Goal: Information Seeking & Learning: Learn about a topic

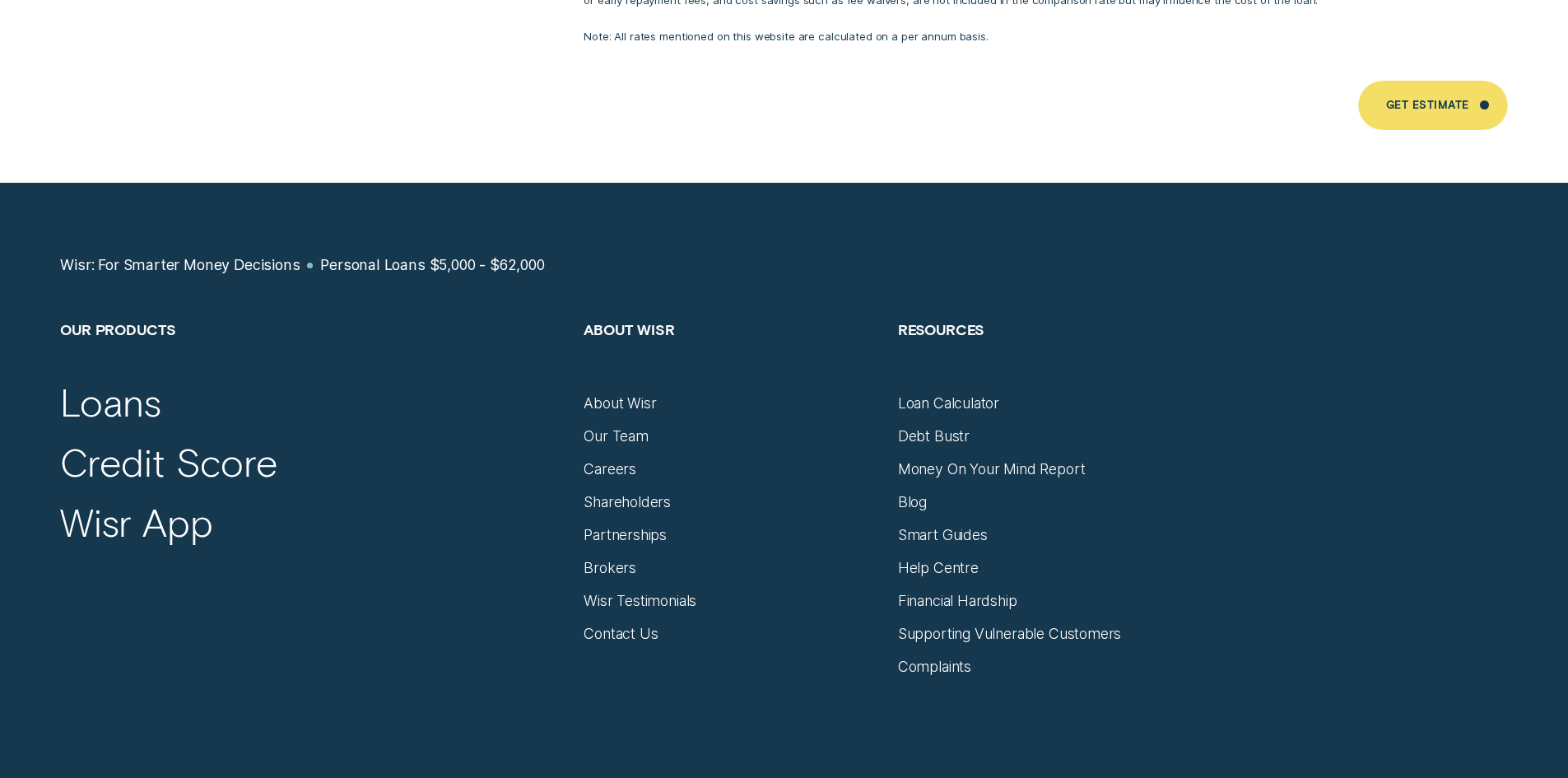
scroll to position [11273, 0]
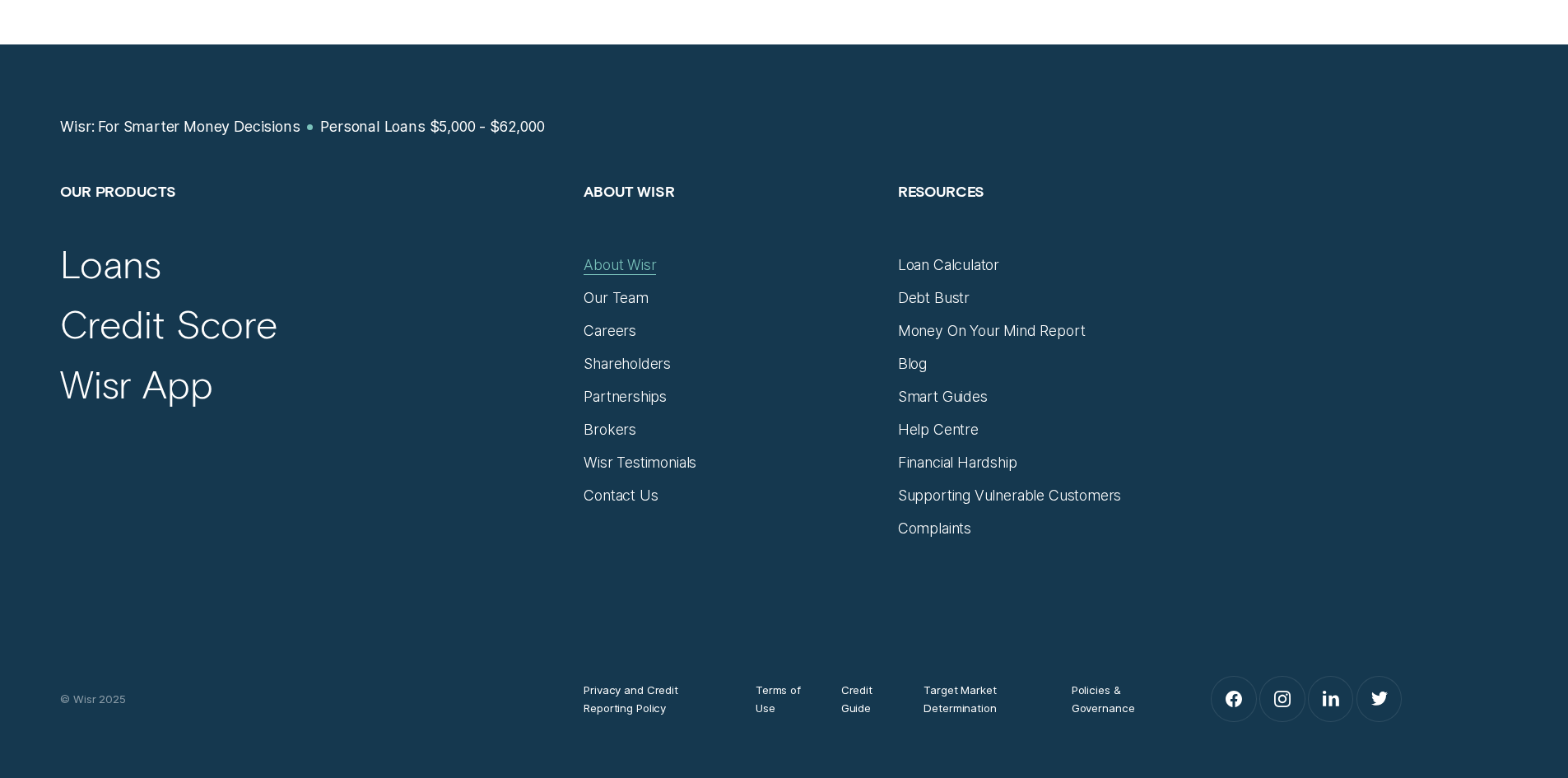
click at [613, 256] on div "About Wisr" at bounding box center [620, 265] width 73 height 18
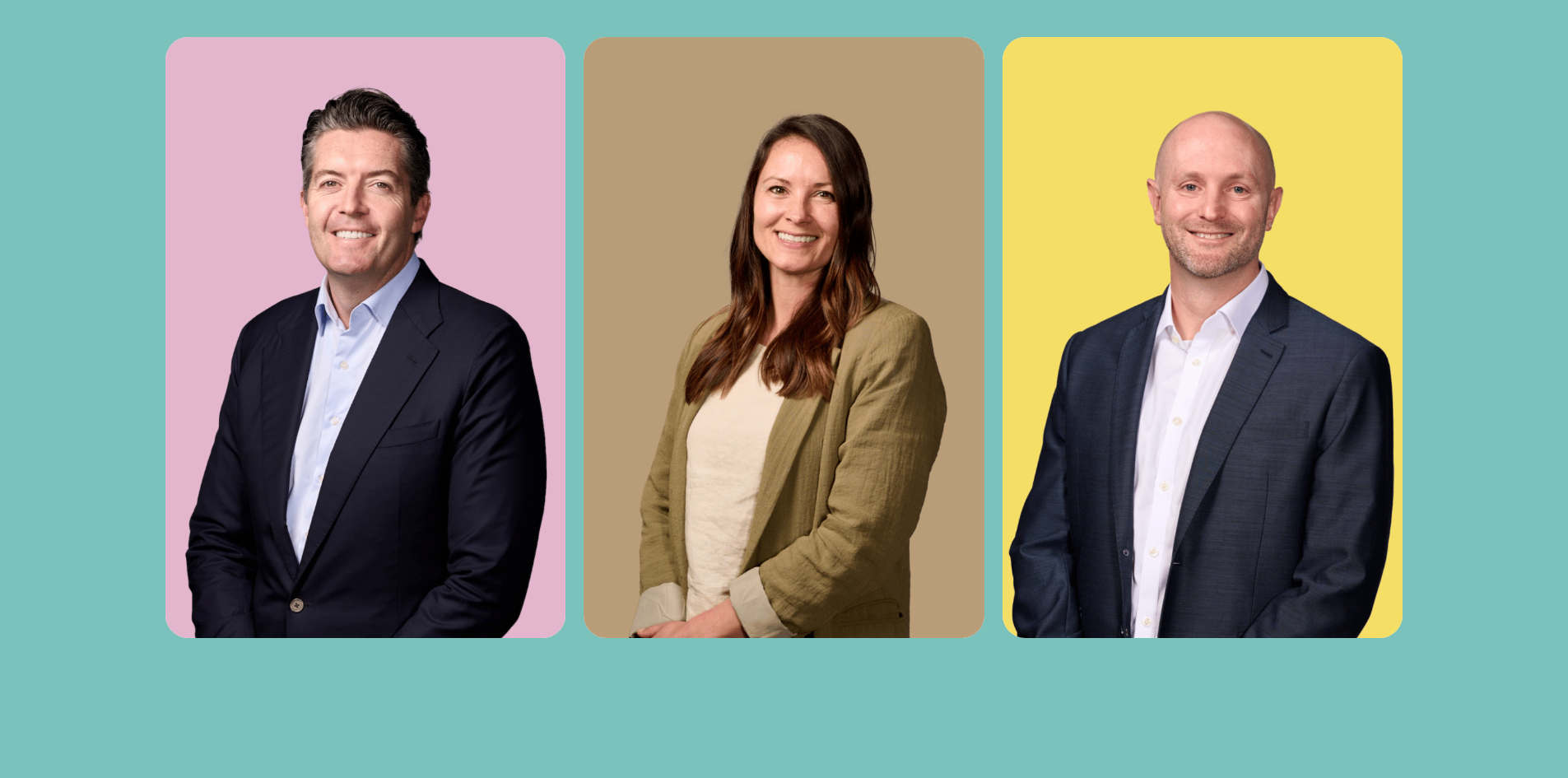
scroll to position [6563, 0]
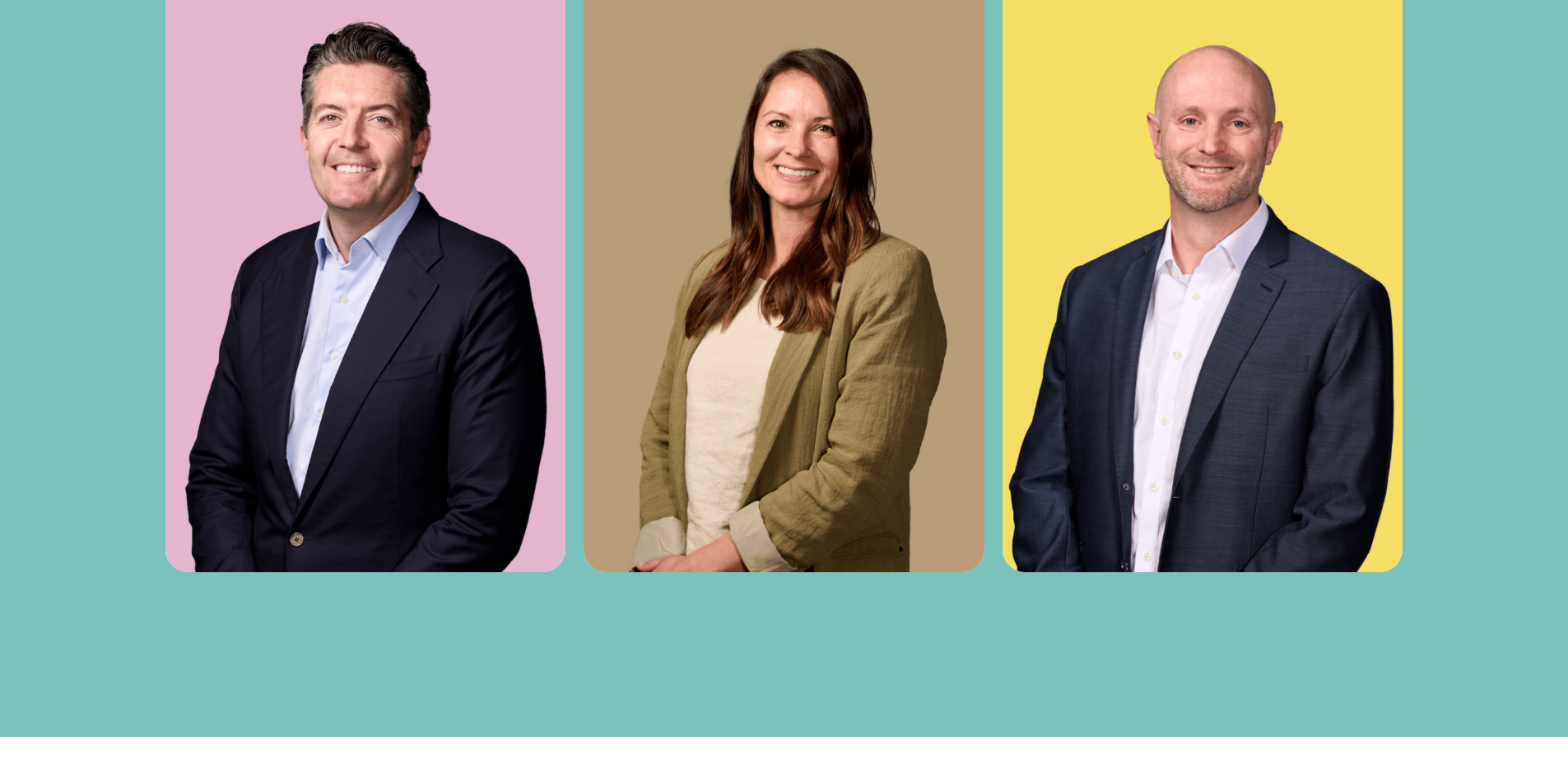
click at [274, 329] on img at bounding box center [366, 271] width 401 height 601
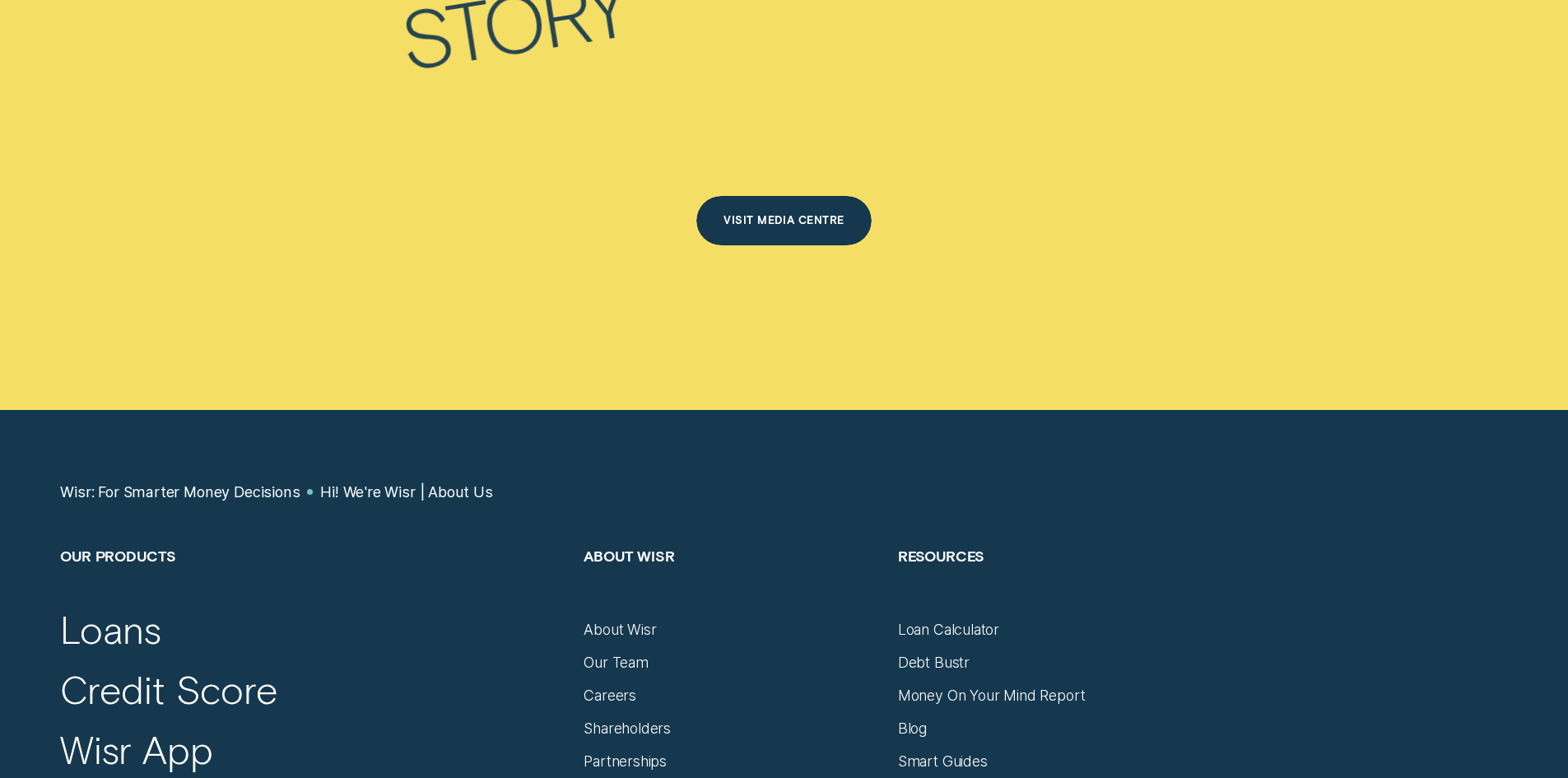
scroll to position [10924, 0]
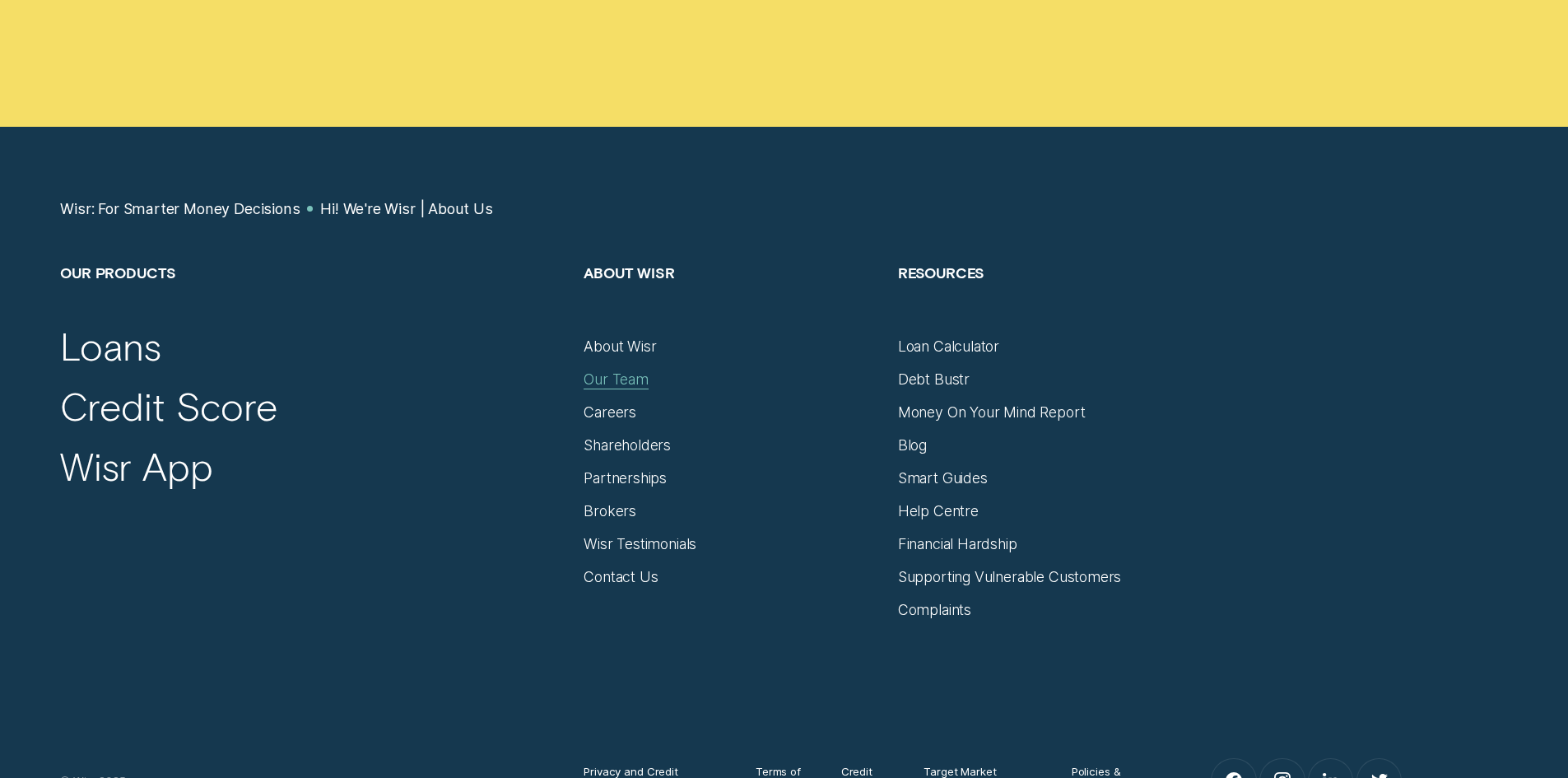
click at [615, 370] on div "Our Team" at bounding box center [615, 379] width 65 height 18
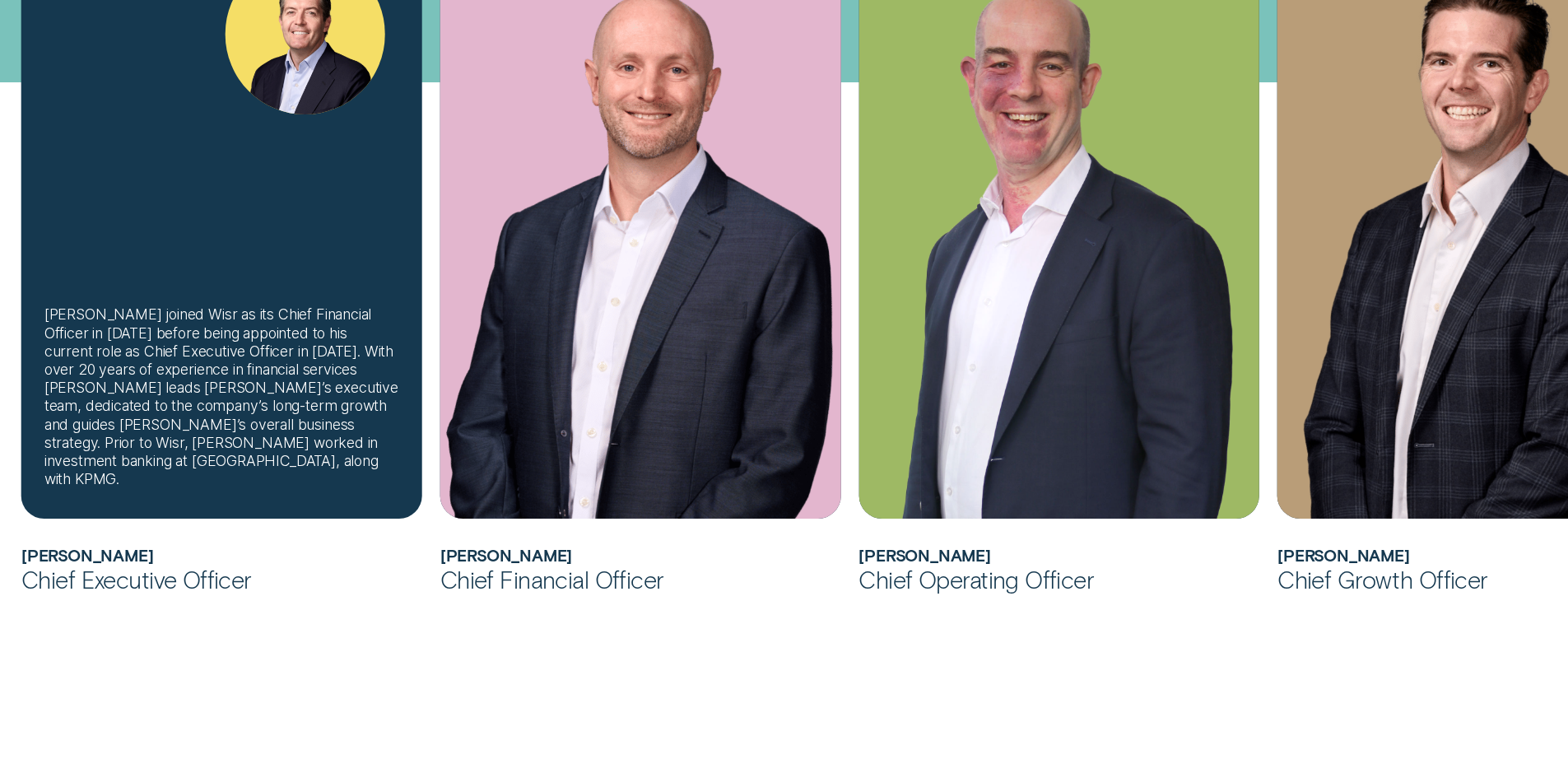
scroll to position [411, 0]
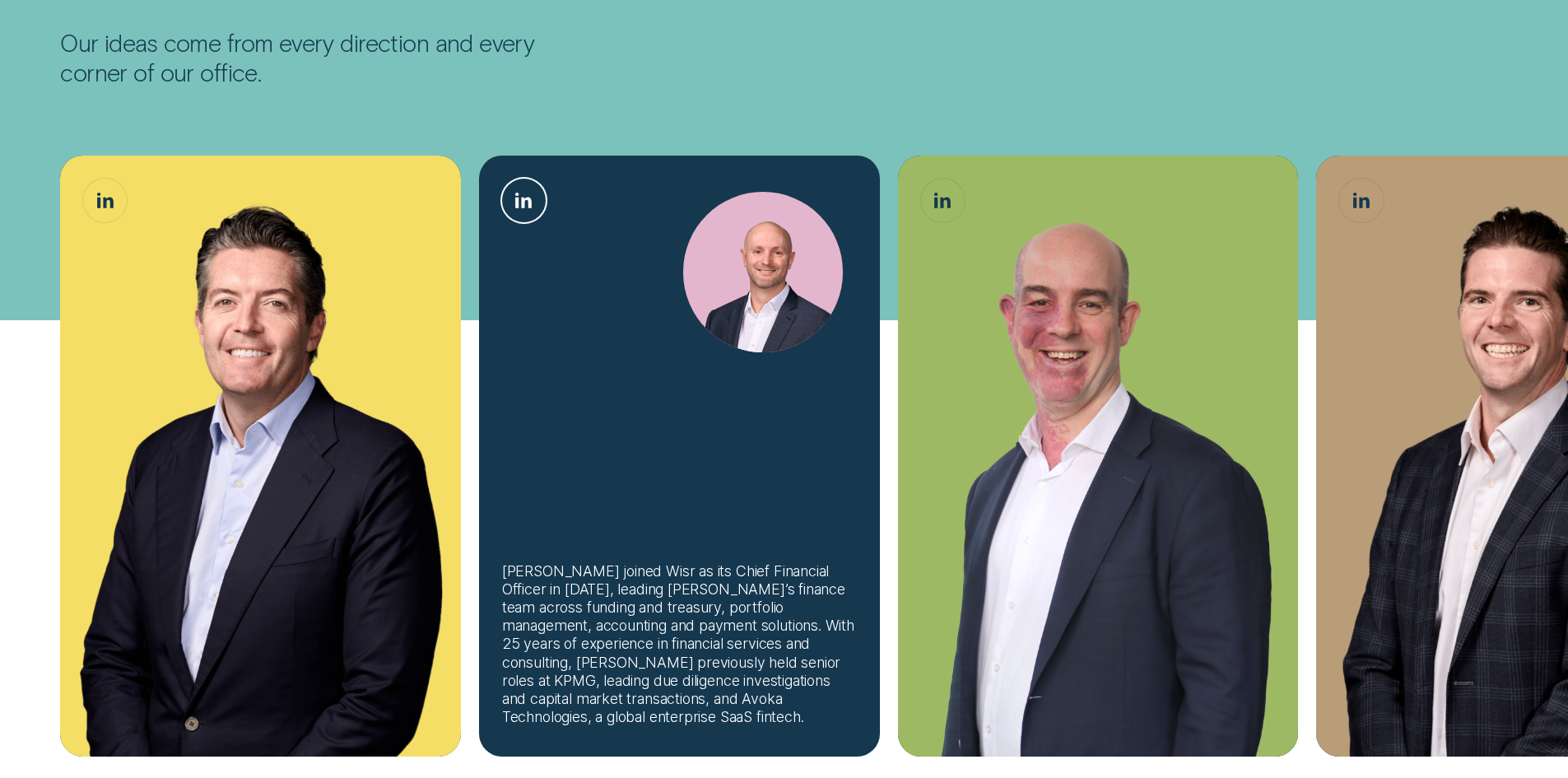
click at [534, 202] on link "Matthew Lewis, Chief Financial Officer LinkedIn button" at bounding box center [523, 200] width 43 height 43
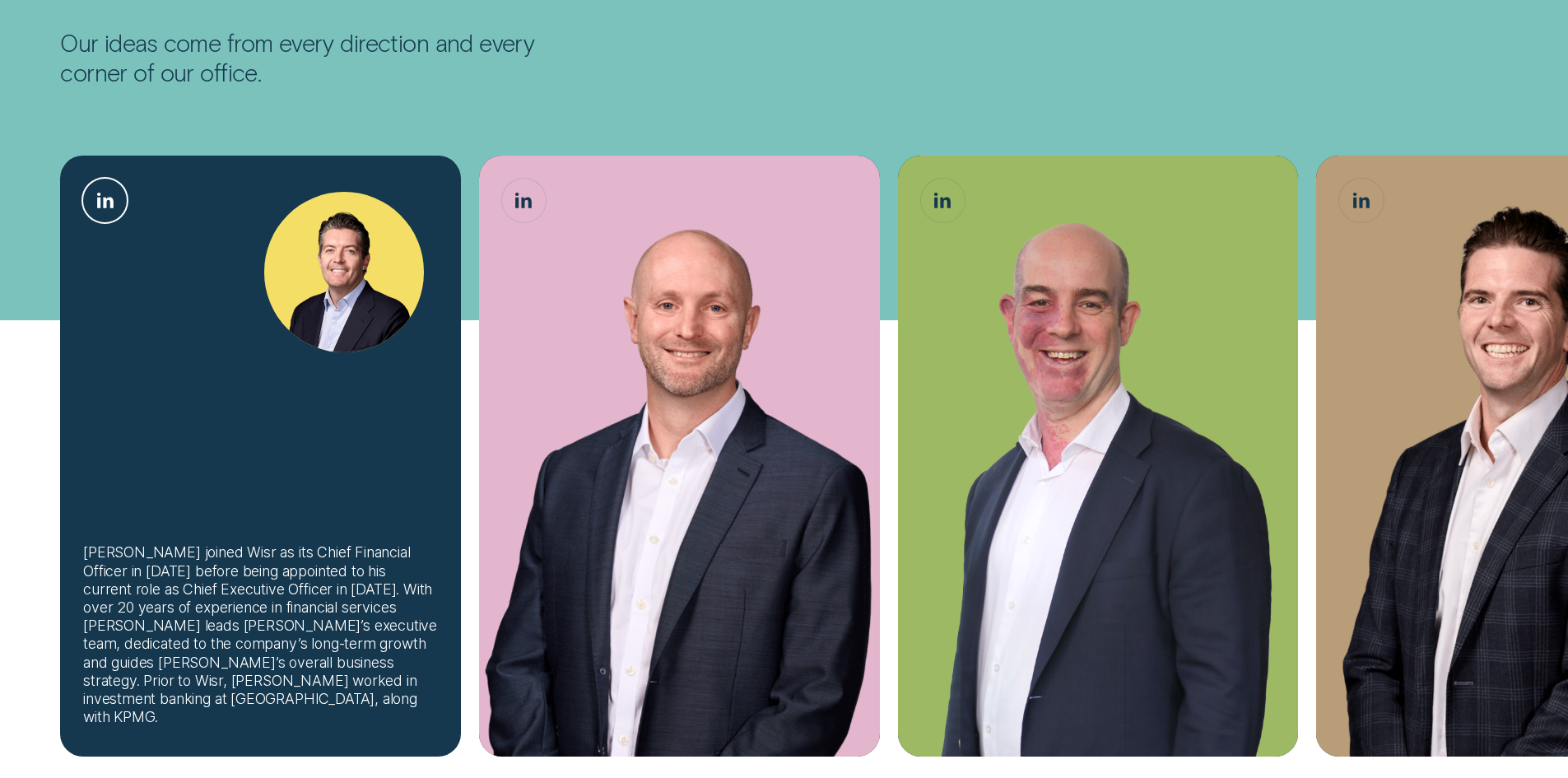
click at [110, 205] on icon "Andrew Goodwin, Chief Executive Officer LinkedIn button" at bounding box center [107, 202] width 10 height 11
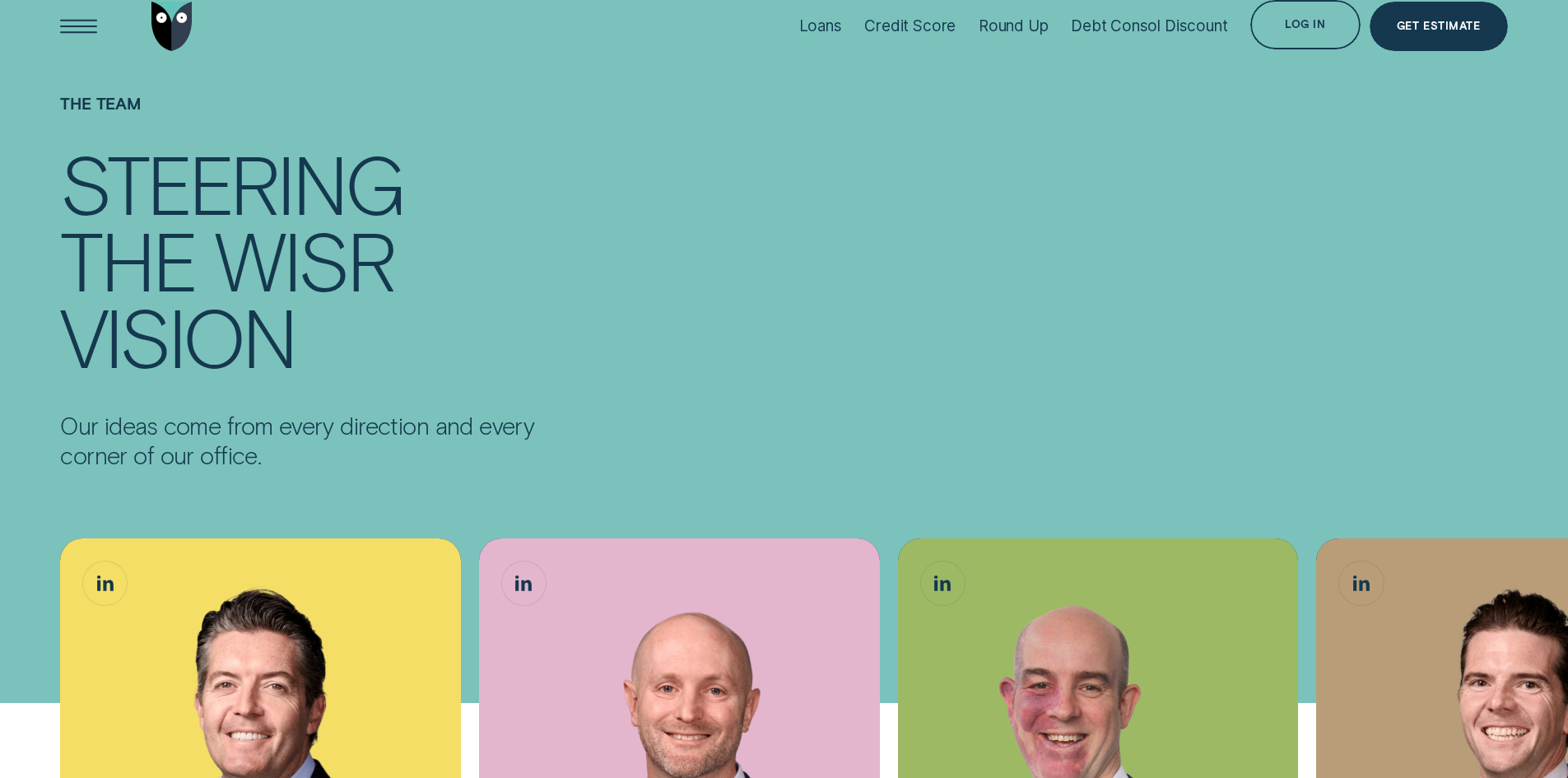
scroll to position [0, 0]
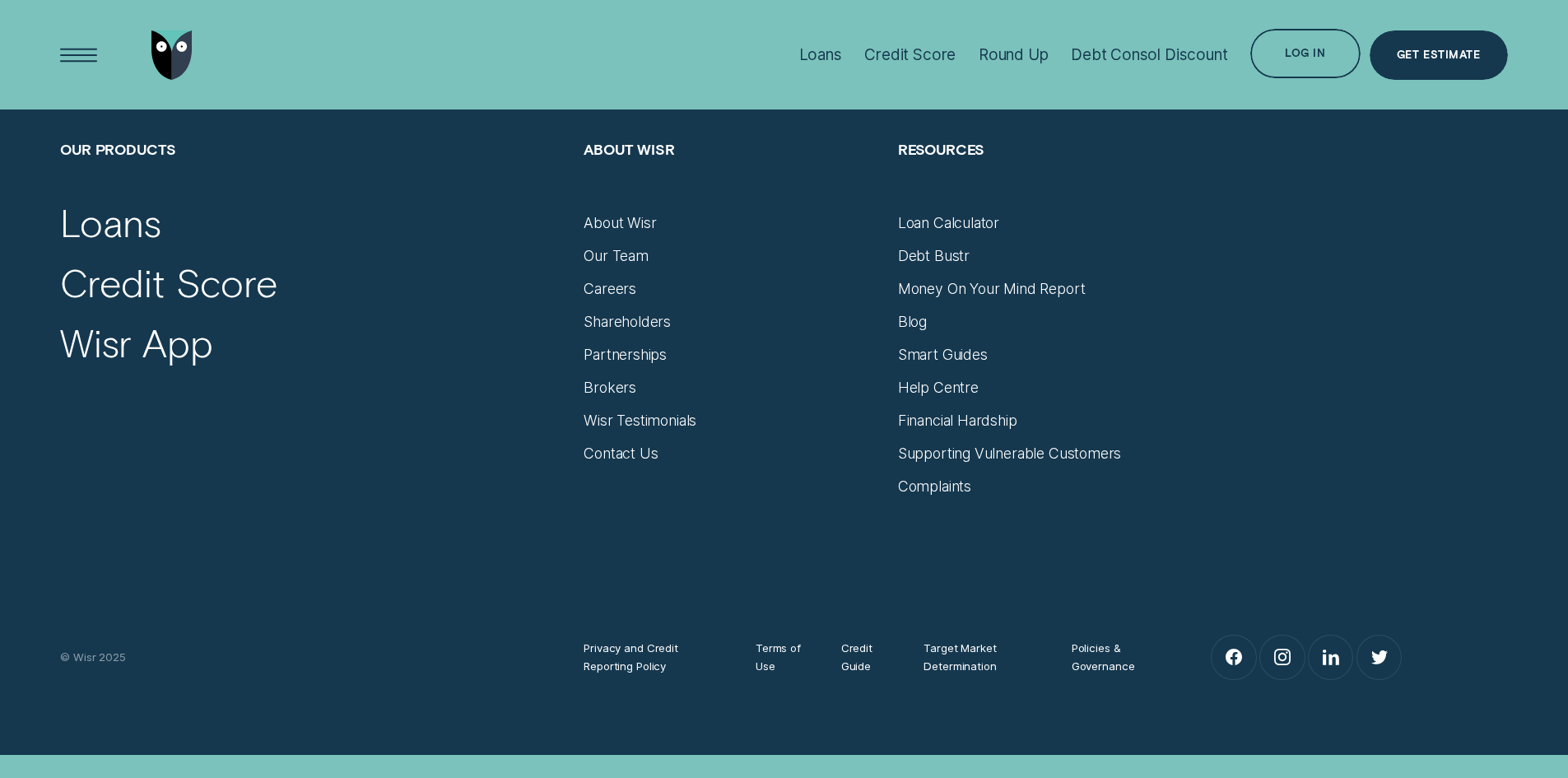
scroll to position [11046, 0]
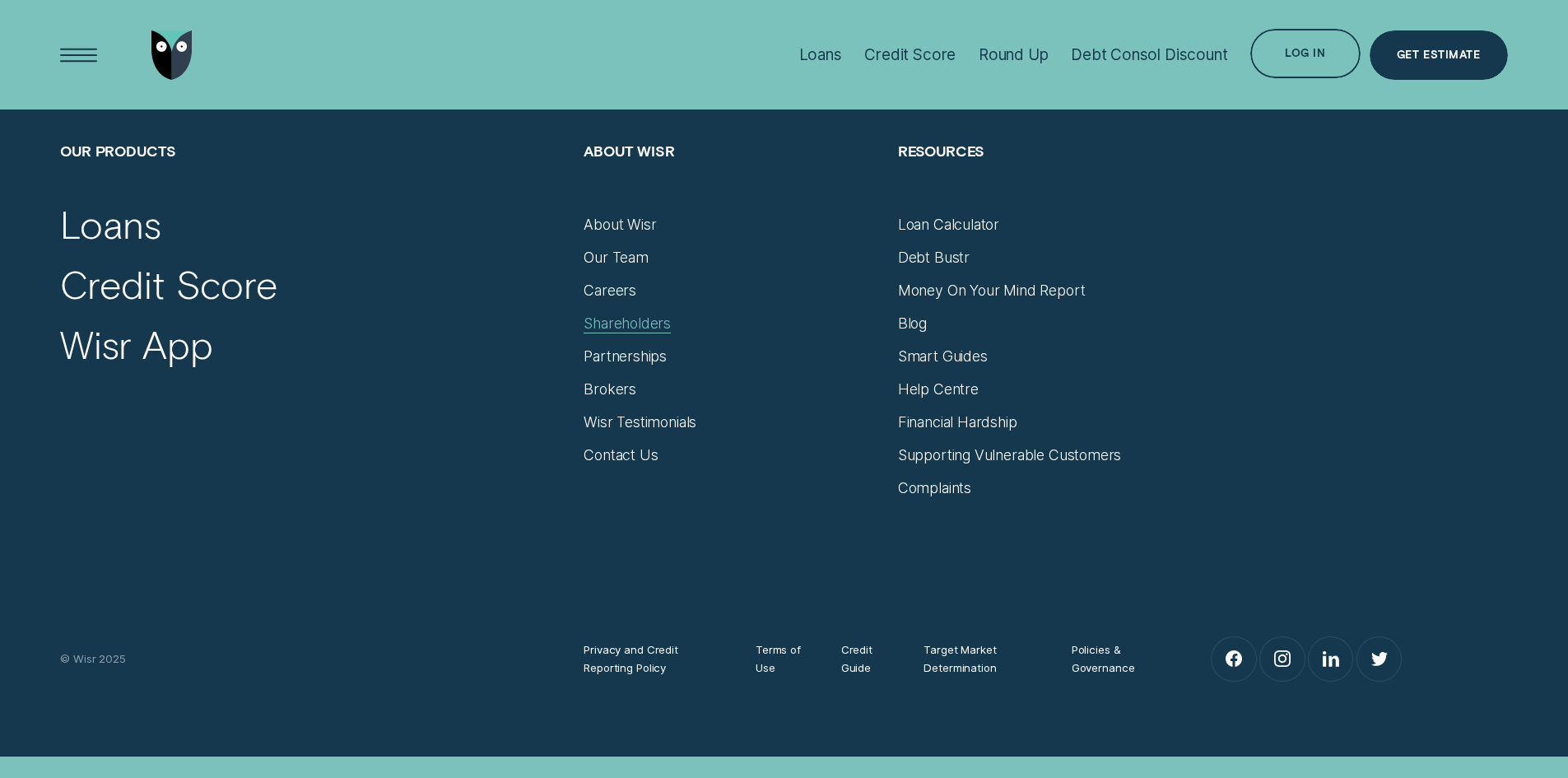
click at [605, 315] on div "Shareholders" at bounding box center [627, 323] width 87 height 18
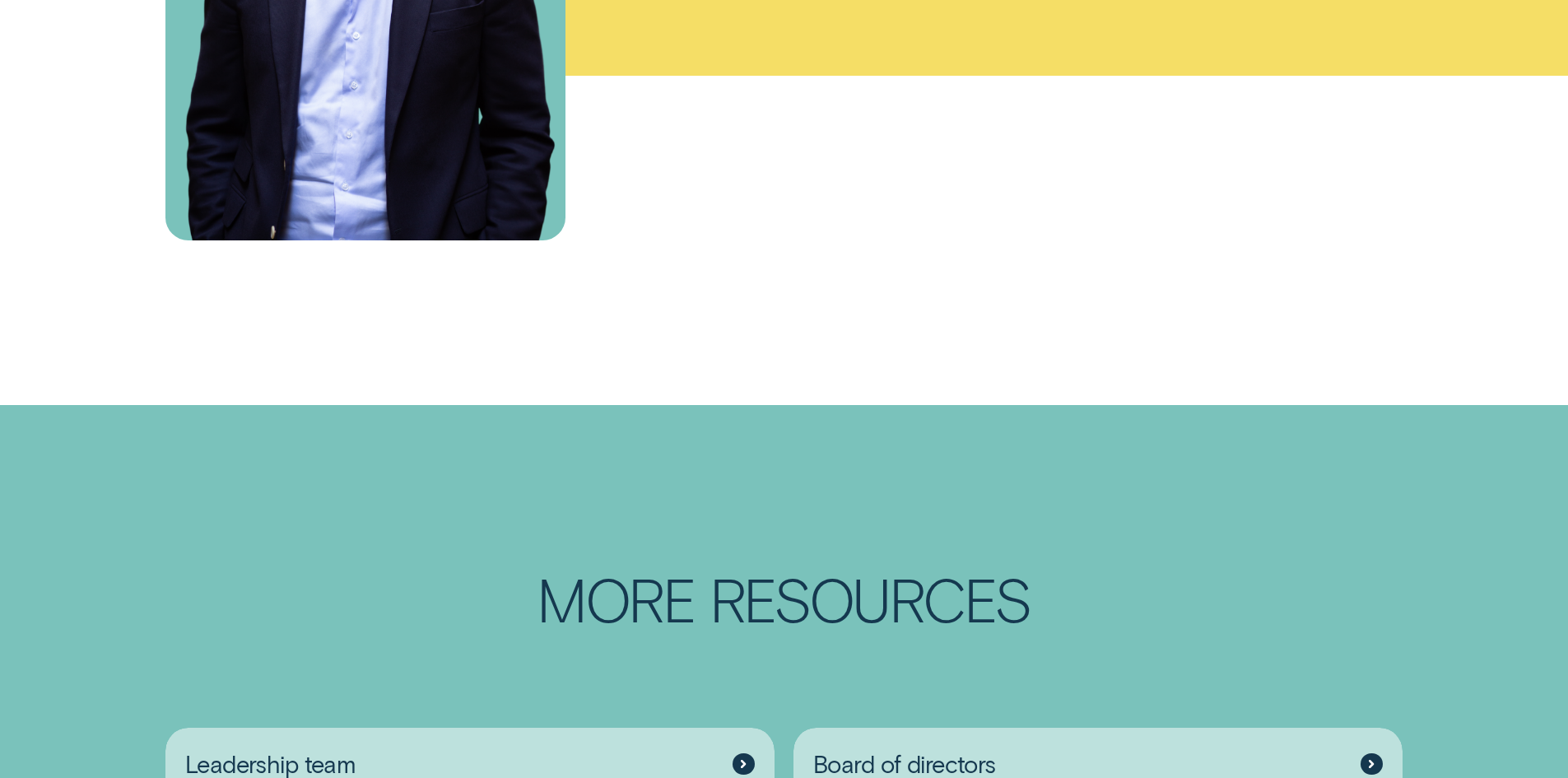
scroll to position [2551, 0]
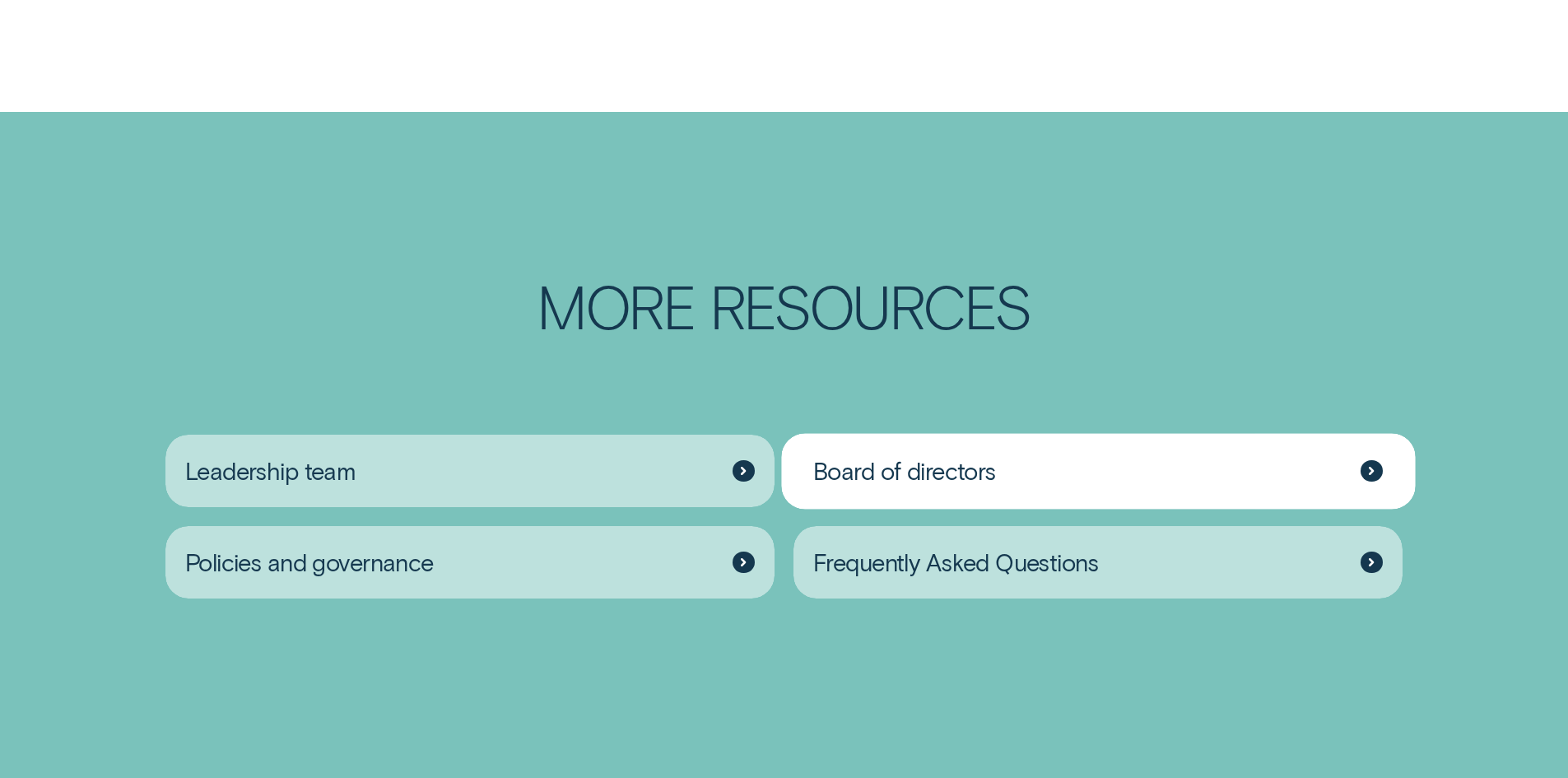
click at [1196, 508] on div "Board of directors" at bounding box center [1098, 471] width 610 height 74
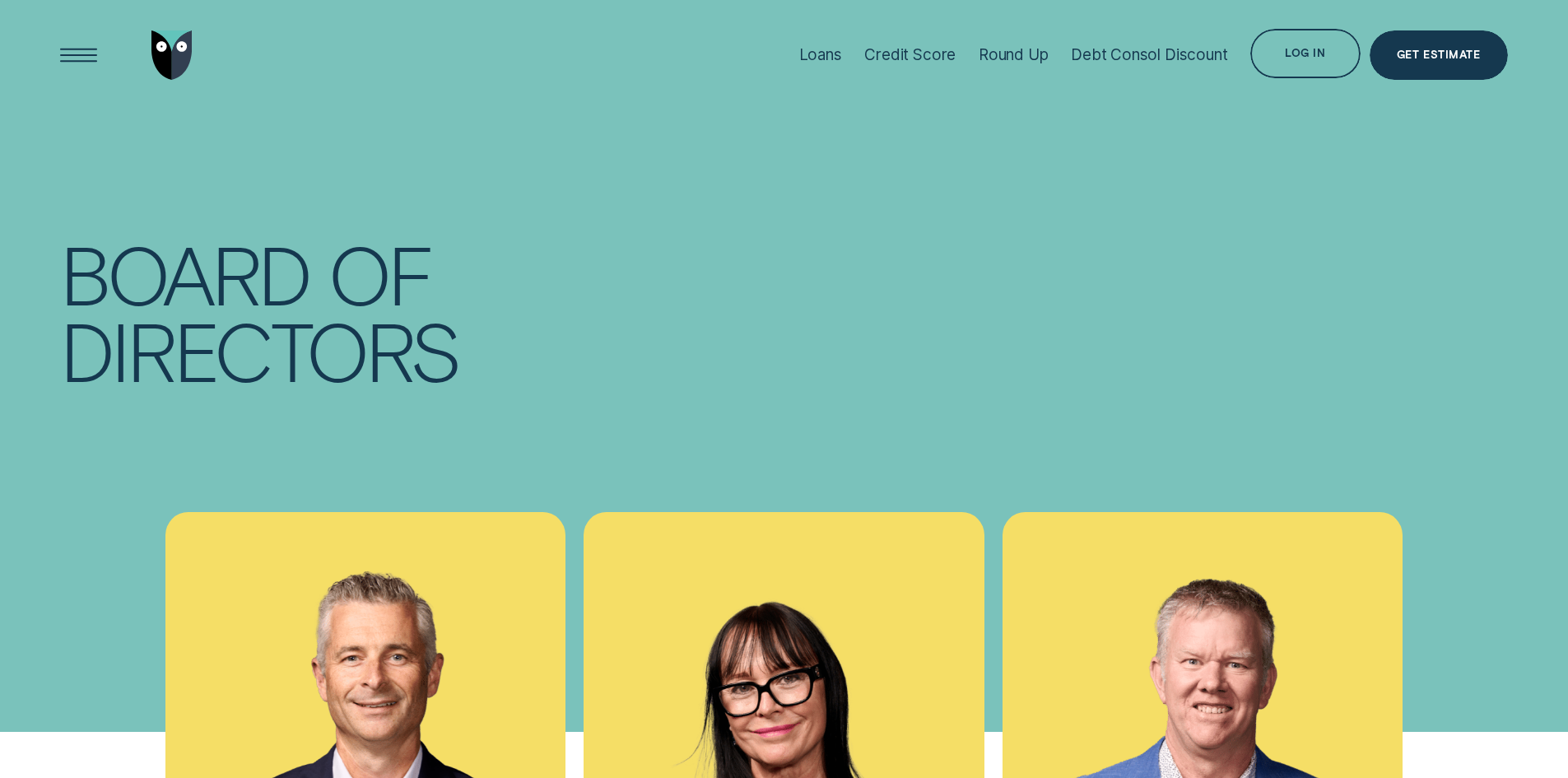
scroll to position [2551, 0]
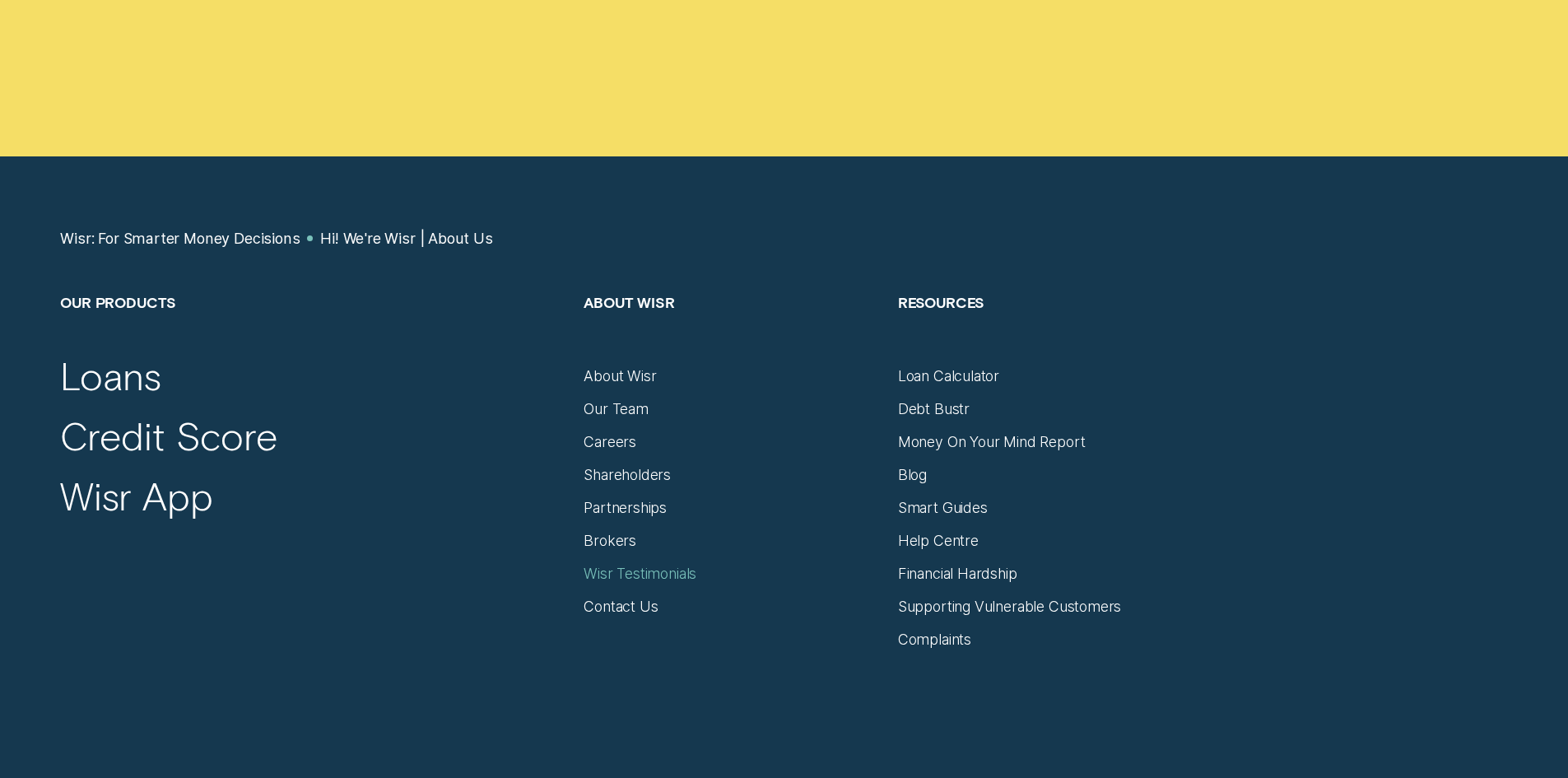
scroll to position [10896, 0]
click at [637, 366] on div "About Wisr" at bounding box center [620, 375] width 73 height 18
click at [645, 366] on div "About Wisr" at bounding box center [620, 375] width 73 height 18
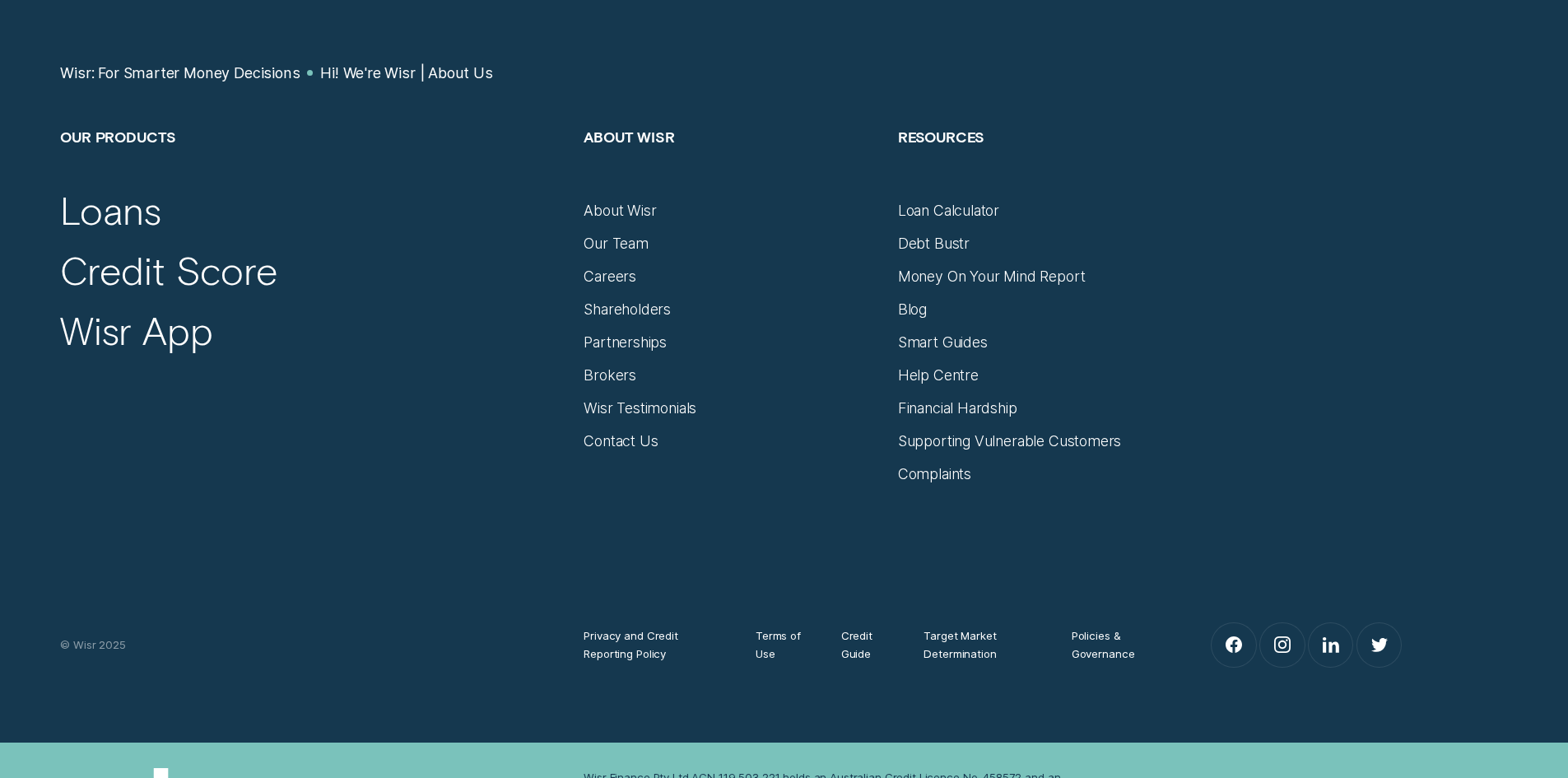
scroll to position [11210, 0]
